Goal: Task Accomplishment & Management: Manage account settings

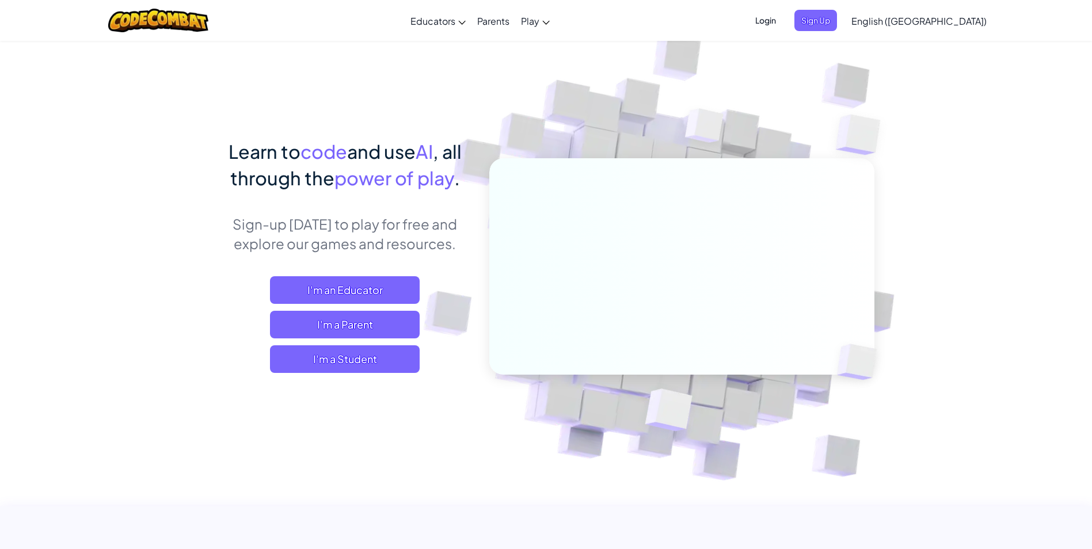
click at [783, 17] on span "Login" at bounding box center [765, 20] width 35 height 21
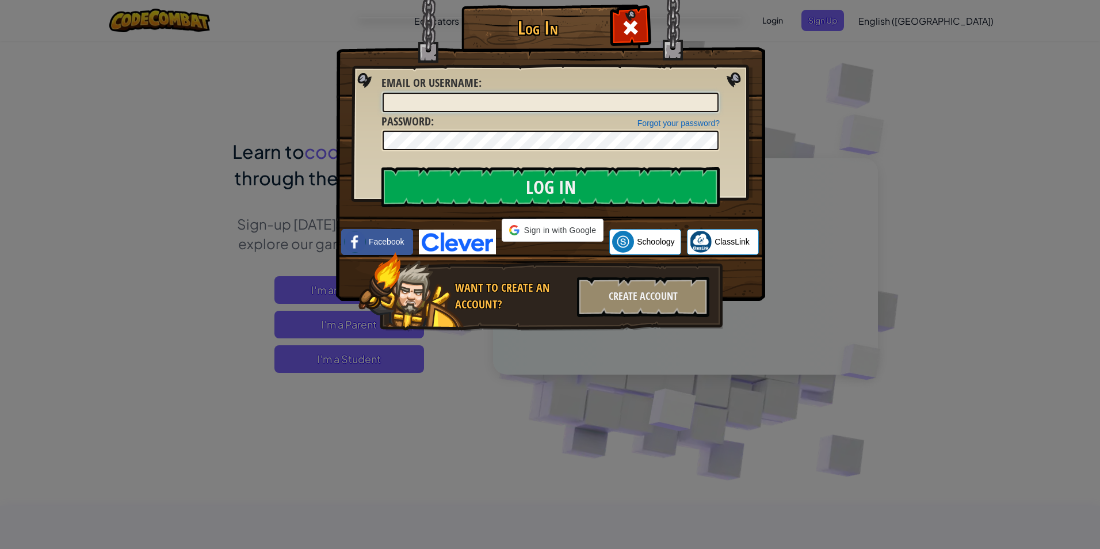
type input "JACOB6767676767676767"
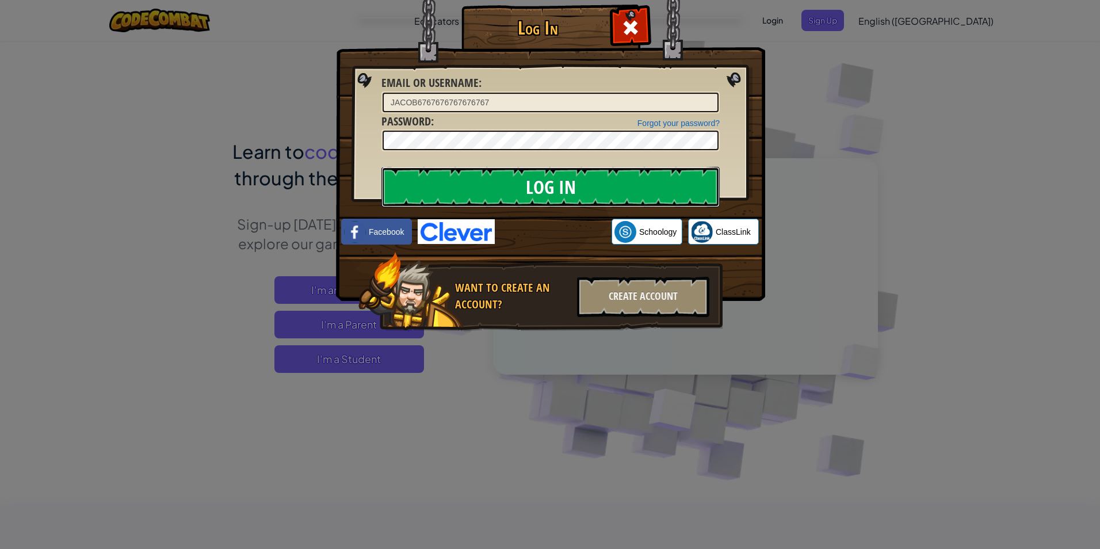
click at [475, 196] on input "Log In" at bounding box center [551, 187] width 338 height 40
click at [495, 189] on input "Log In" at bounding box center [551, 187] width 338 height 40
